Goal: Information Seeking & Learning: Learn about a topic

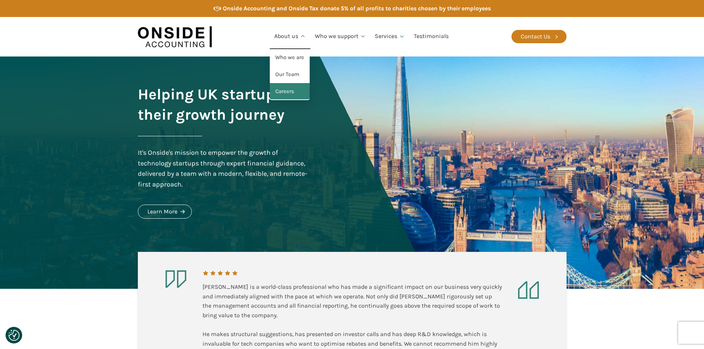
click at [294, 92] on link "Careers" at bounding box center [290, 91] width 40 height 17
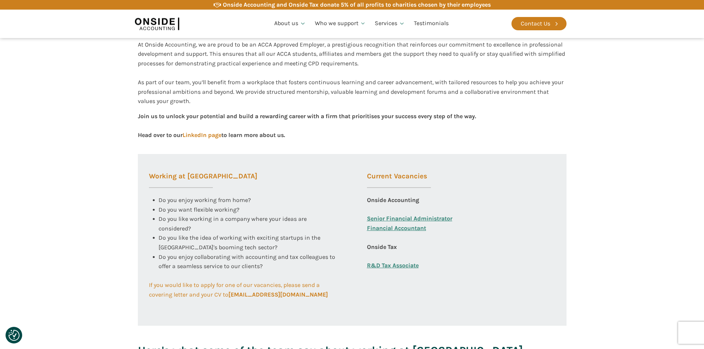
scroll to position [259, 0]
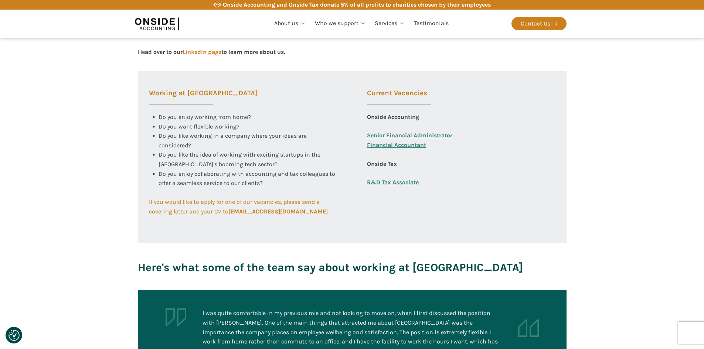
click at [419, 143] on link "Financial Accountant" at bounding box center [396, 149] width 59 height 19
click at [602, 164] on section "Working at [GEOGRAPHIC_DATA] At Onside Accounting, we are proud to be an ACCA A…" at bounding box center [352, 91] width 704 height 400
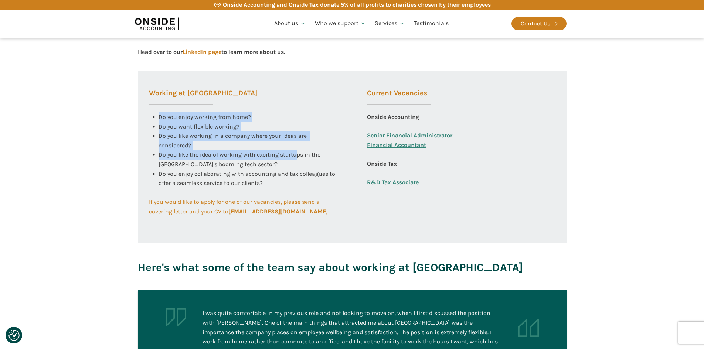
drag, startPoint x: 158, startPoint y: 115, endPoint x: 310, endPoint y: 158, distance: 157.8
click at [300, 156] on div "Do you enjoy working from home? Do you want flexible working? Do you like worki…" at bounding box center [243, 140] width 189 height 57
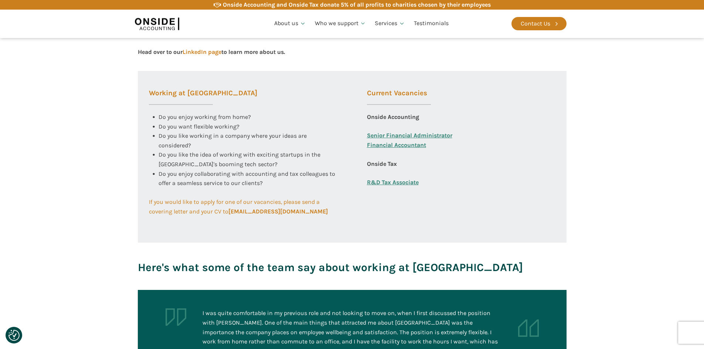
click at [318, 163] on div "Do you like the idea of working with exciting startups in the [GEOGRAPHIC_DATA]…" at bounding box center [248, 159] width 179 height 19
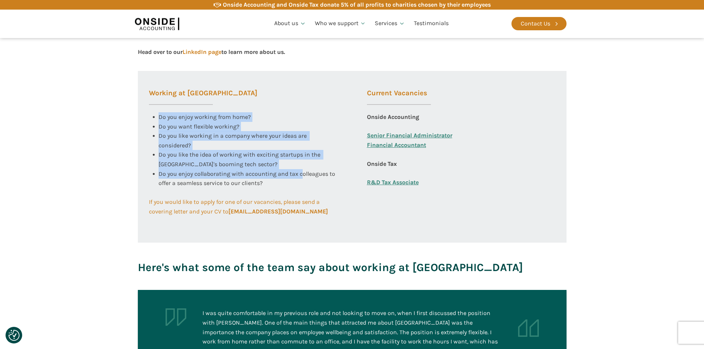
drag, startPoint x: 302, startPoint y: 177, endPoint x: 159, endPoint y: 118, distance: 154.7
click at [159, 118] on div "Working at [GEOGRAPHIC_DATA] Do you enjoy working from home? Do you want flexib…" at bounding box center [243, 144] width 211 height 146
click at [159, 118] on span "Do you enjoy working from home?" at bounding box center [205, 116] width 92 height 7
drag, startPoint x: 157, startPoint y: 115, endPoint x: 306, endPoint y: 176, distance: 161.0
click at [305, 175] on div "Working at [GEOGRAPHIC_DATA] Do you enjoy working from home? Do you want flexib…" at bounding box center [243, 144] width 211 height 146
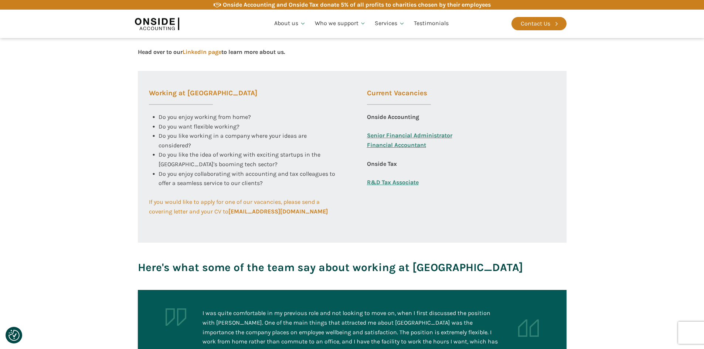
click at [314, 177] on span "Do you enjoy collaborating with accounting and tax colleagues to offer a seamle…" at bounding box center [248, 178] width 178 height 17
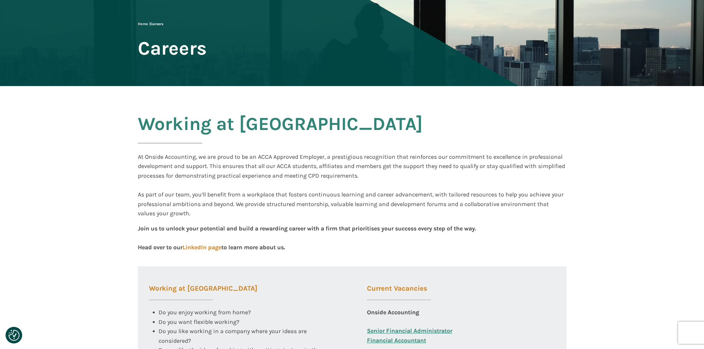
scroll to position [0, 0]
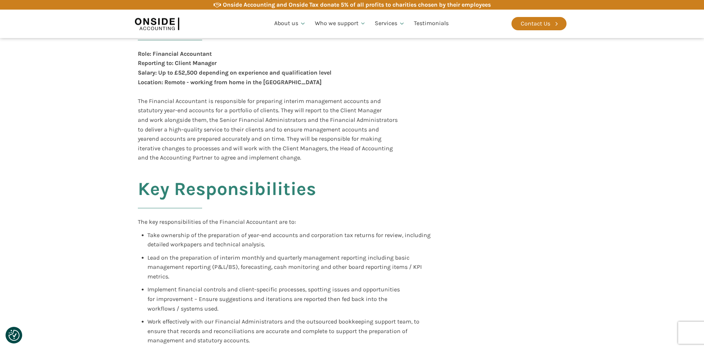
scroll to position [74, 0]
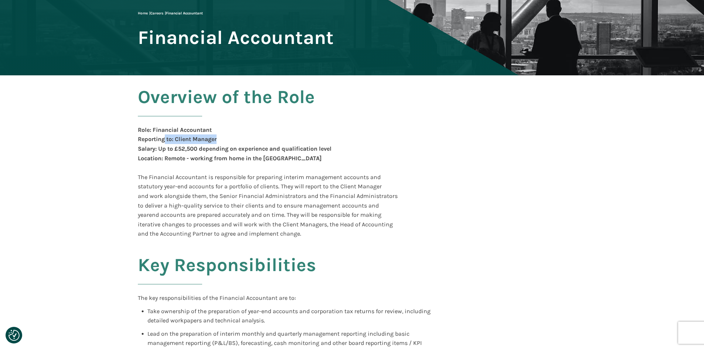
drag, startPoint x: 164, startPoint y: 139, endPoint x: 240, endPoint y: 141, distance: 76.2
click at [240, 141] on div "Role: Financial Accountant Reporting to: Client Manager Salary: Up to £52,500 d…" at bounding box center [235, 148] width 194 height 47
click at [269, 146] on div "Role: Financial Accountant Reporting to: Client Manager Salary: Up to £52,500 d…" at bounding box center [235, 148] width 194 height 47
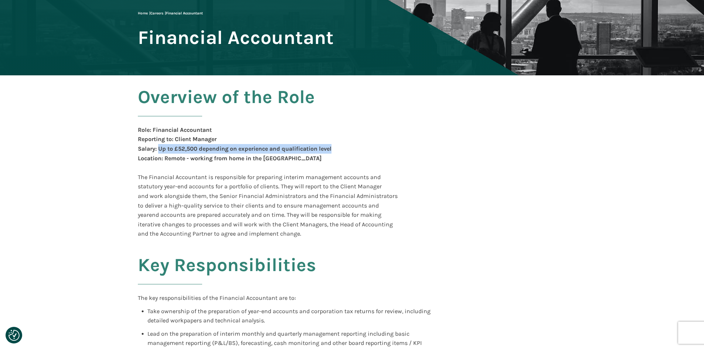
drag, startPoint x: 160, startPoint y: 149, endPoint x: 351, endPoint y: 153, distance: 190.8
click at [348, 152] on div "Overview of the Role Role: Financial Accountant Reporting to: Client Manager Sa…" at bounding box center [288, 163] width 300 height 152
click at [377, 165] on div "Overview of the Role Role: Financial Accountant Reporting to: Client Manager Sa…" at bounding box center [288, 163] width 300 height 152
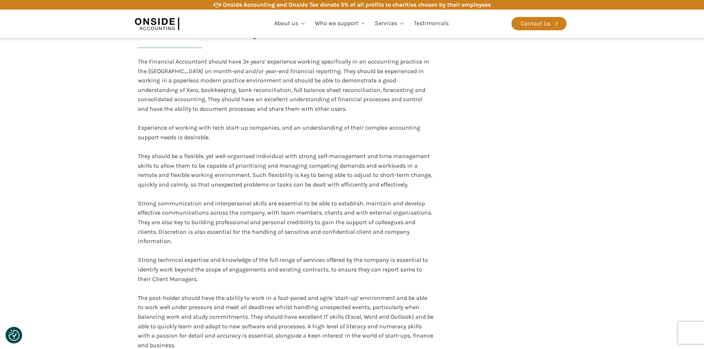
scroll to position [1109, 0]
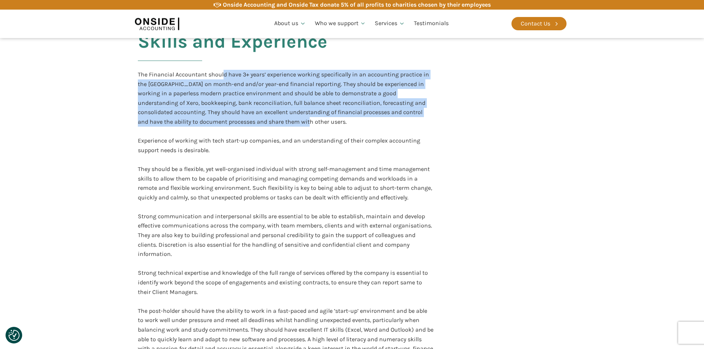
drag, startPoint x: 224, startPoint y: 72, endPoint x: 357, endPoint y: 140, distance: 150.1
click at [346, 132] on div "The Financial Accountant should have 3+ years’ experience working specifically …" at bounding box center [286, 216] width 296 height 293
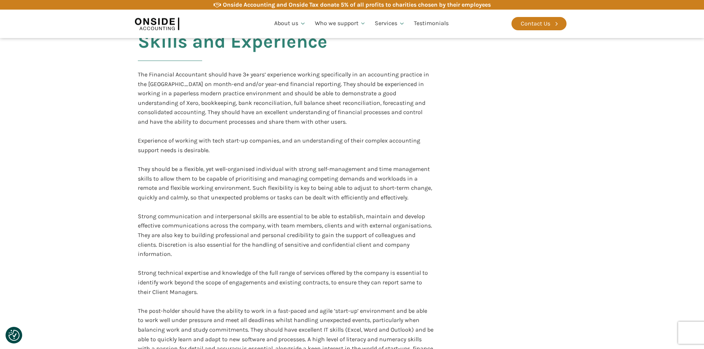
click at [363, 146] on div "The Financial Accountant should have 3+ years’ experience working specifically …" at bounding box center [286, 216] width 296 height 293
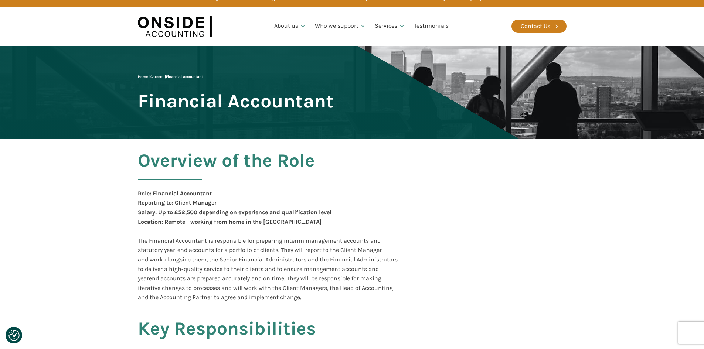
scroll to position [0, 0]
